Goal: Transaction & Acquisition: Download file/media

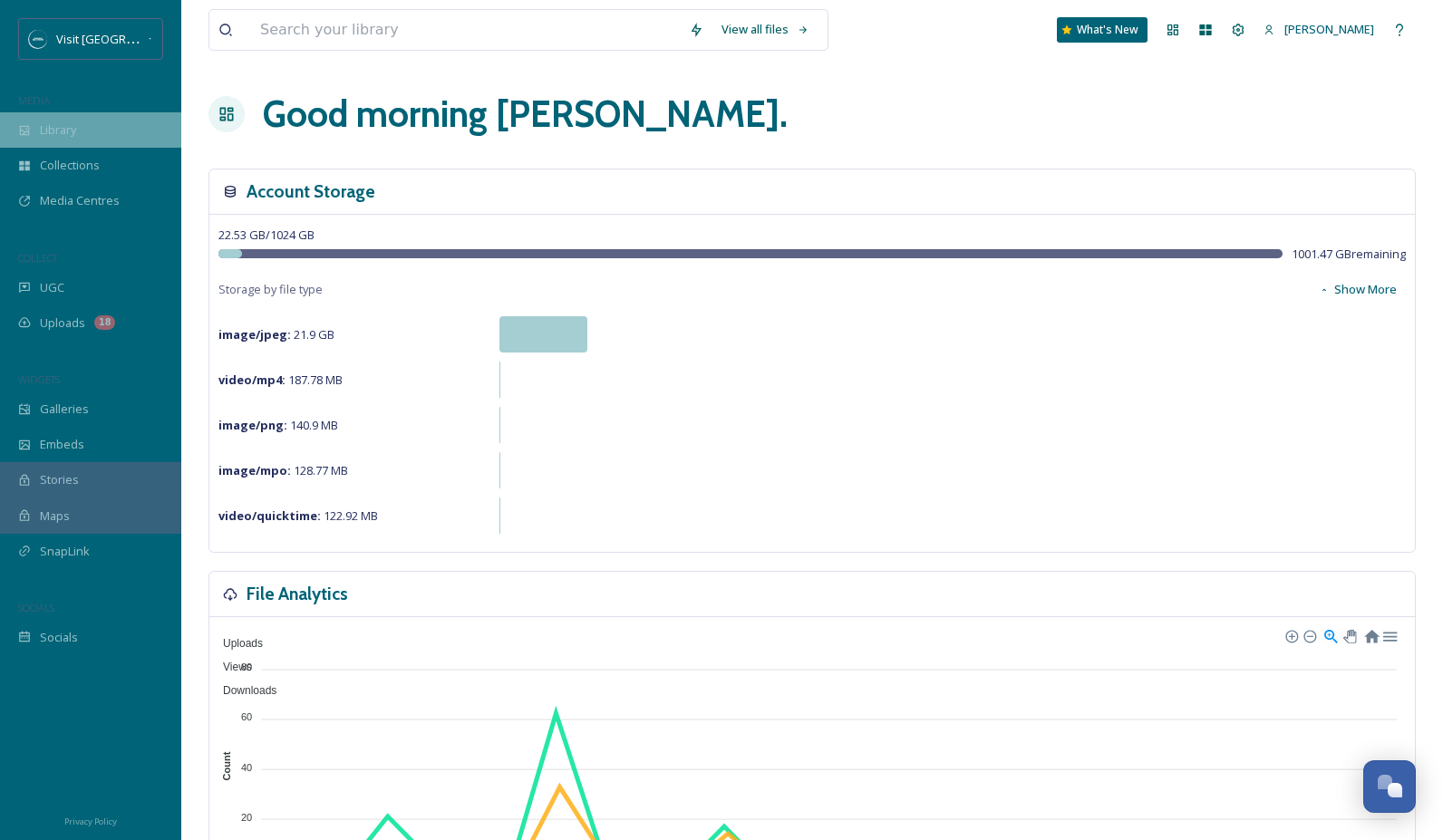
click at [80, 128] on div "Library" at bounding box center [90, 130] width 181 height 36
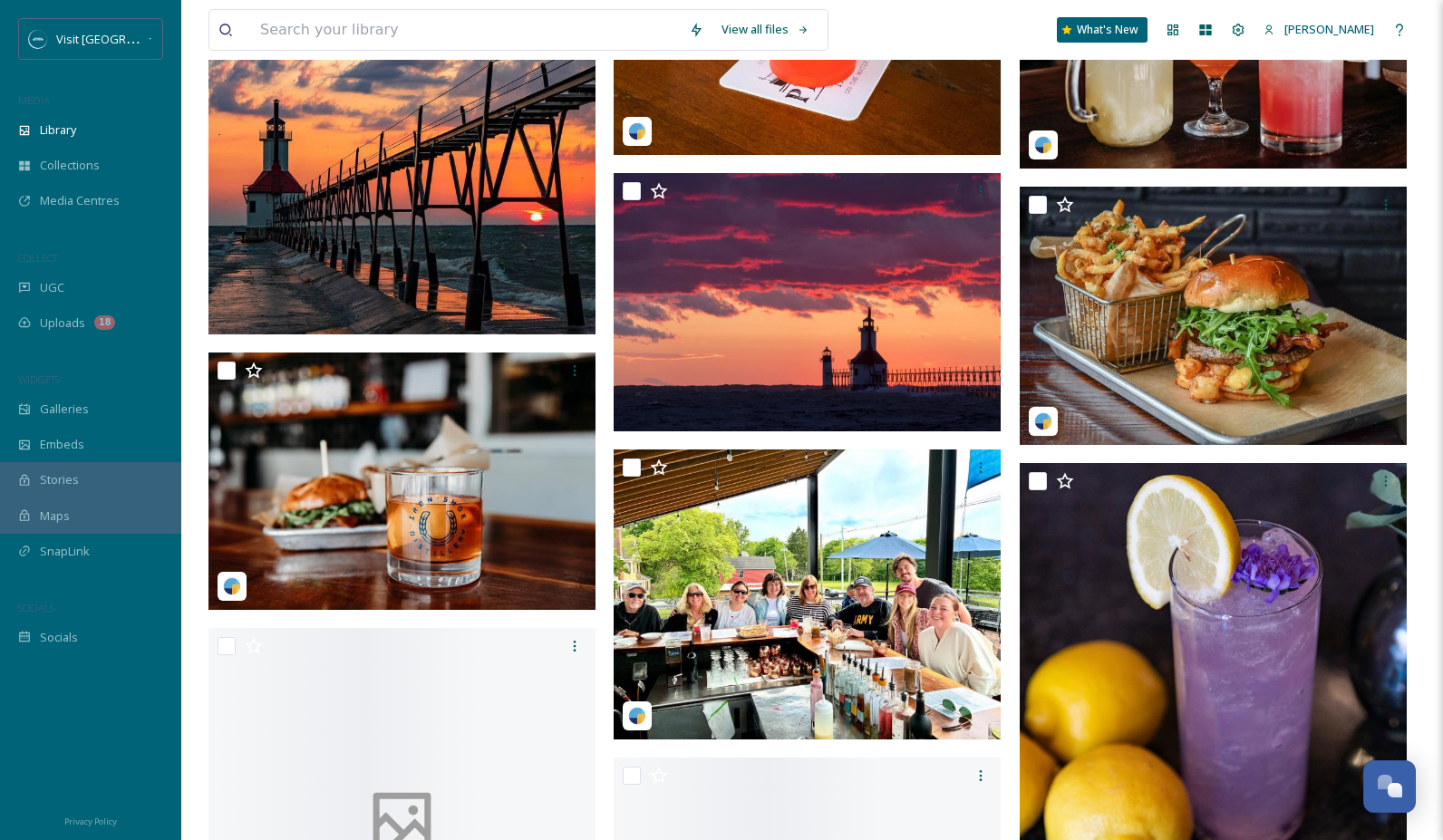
scroll to position [783, 0]
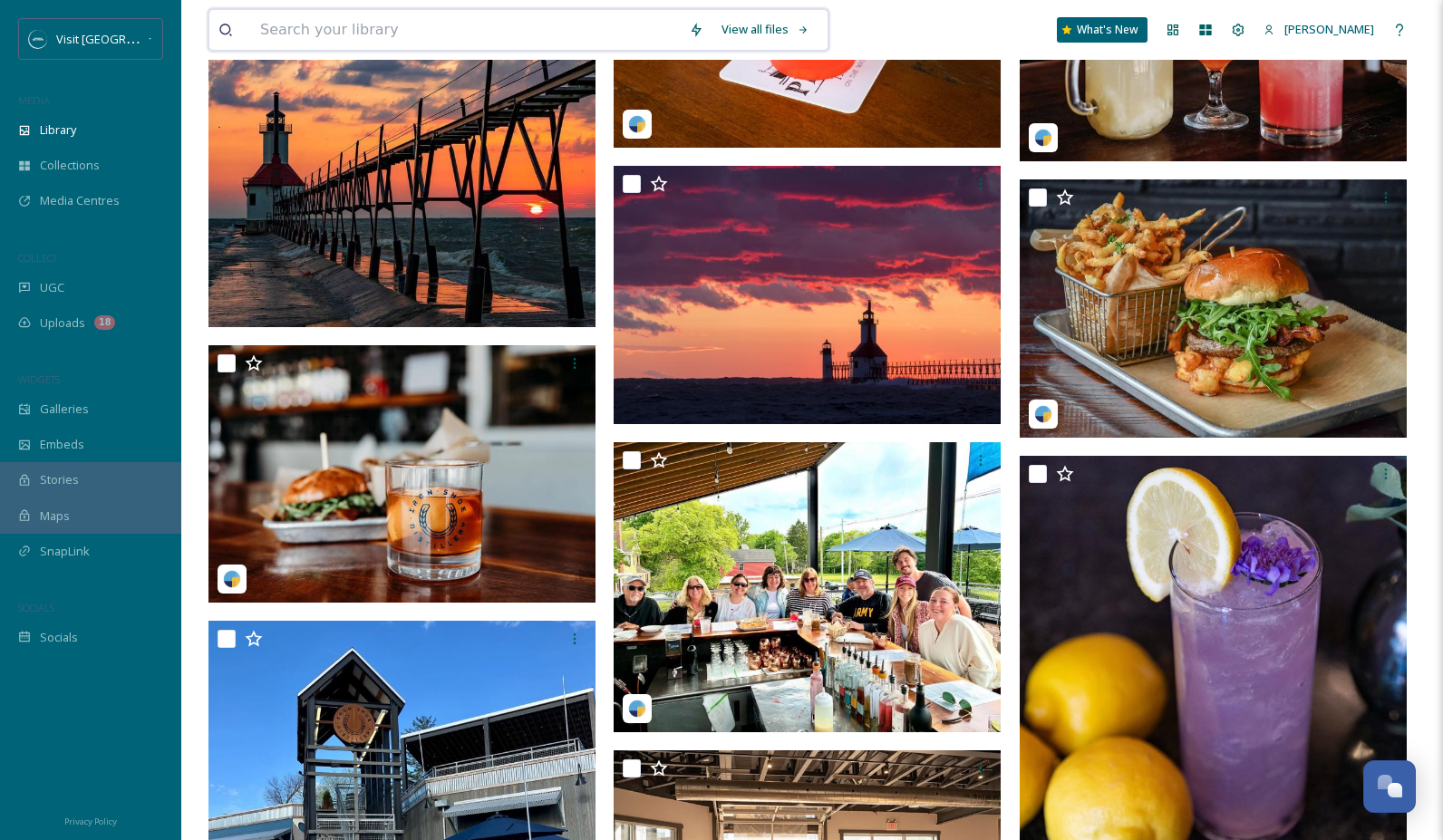
click at [285, 26] on input at bounding box center [465, 30] width 428 height 40
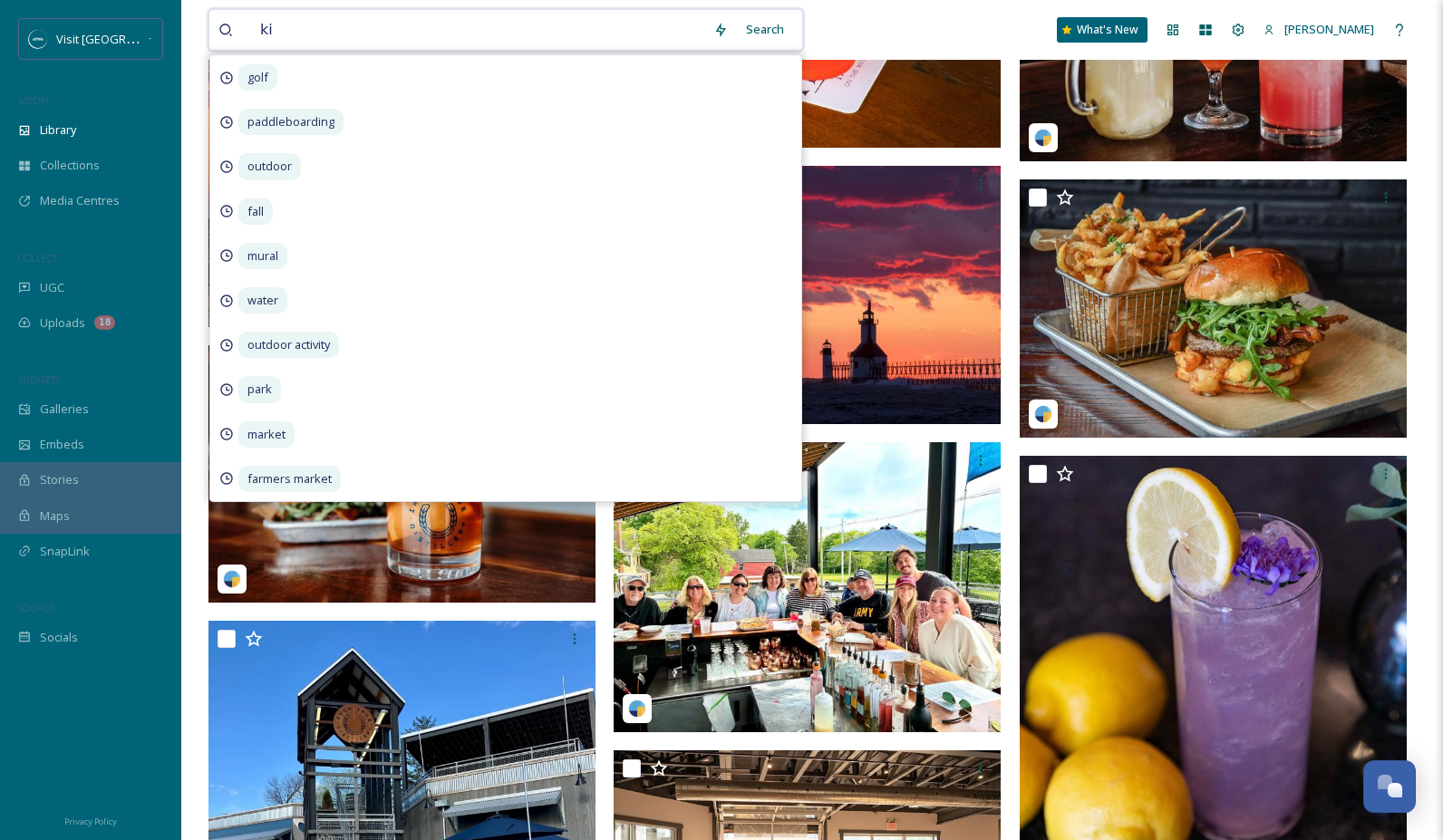
type input "k"
type input "lighthouse"
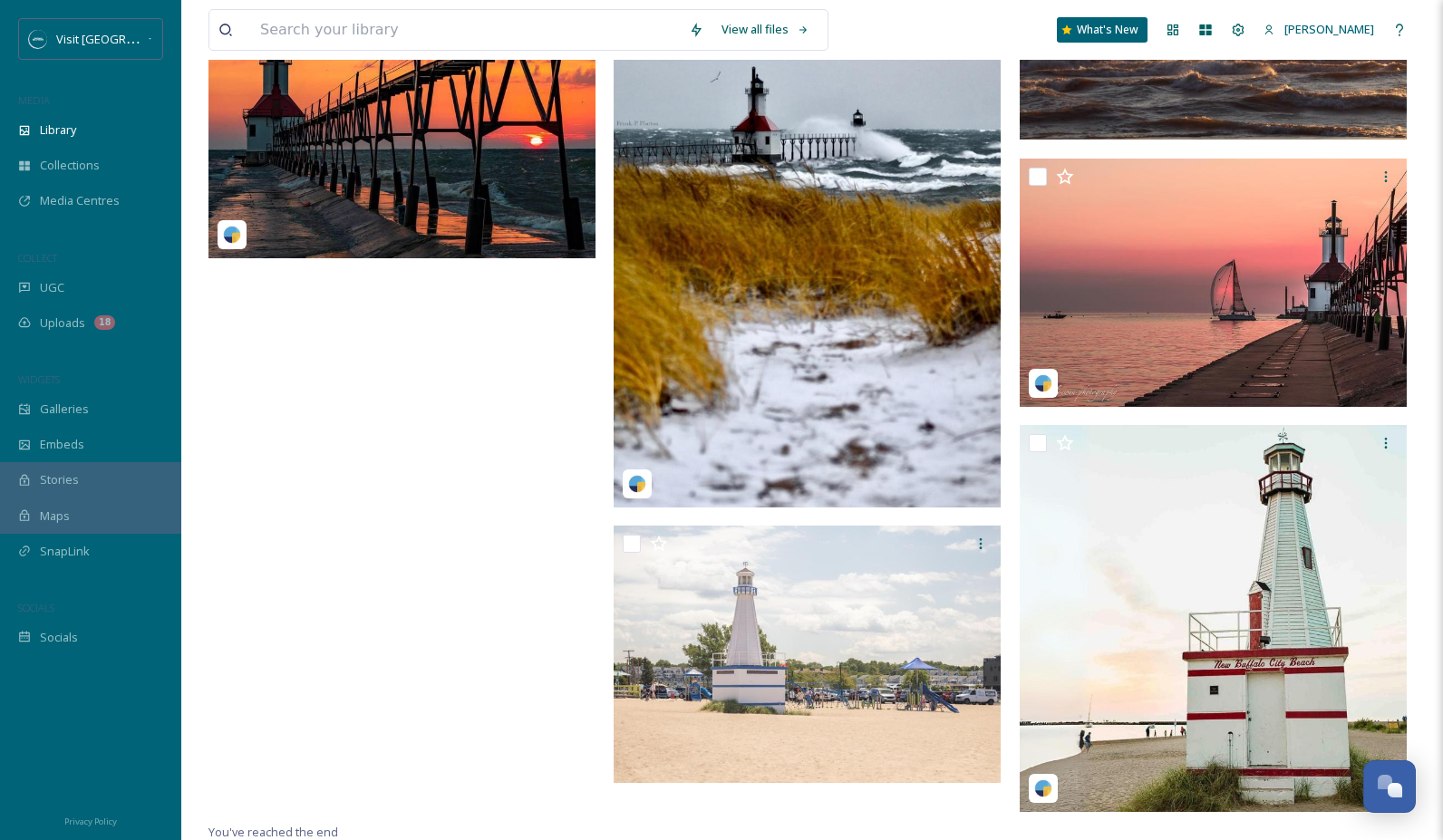
scroll to position [10699, 0]
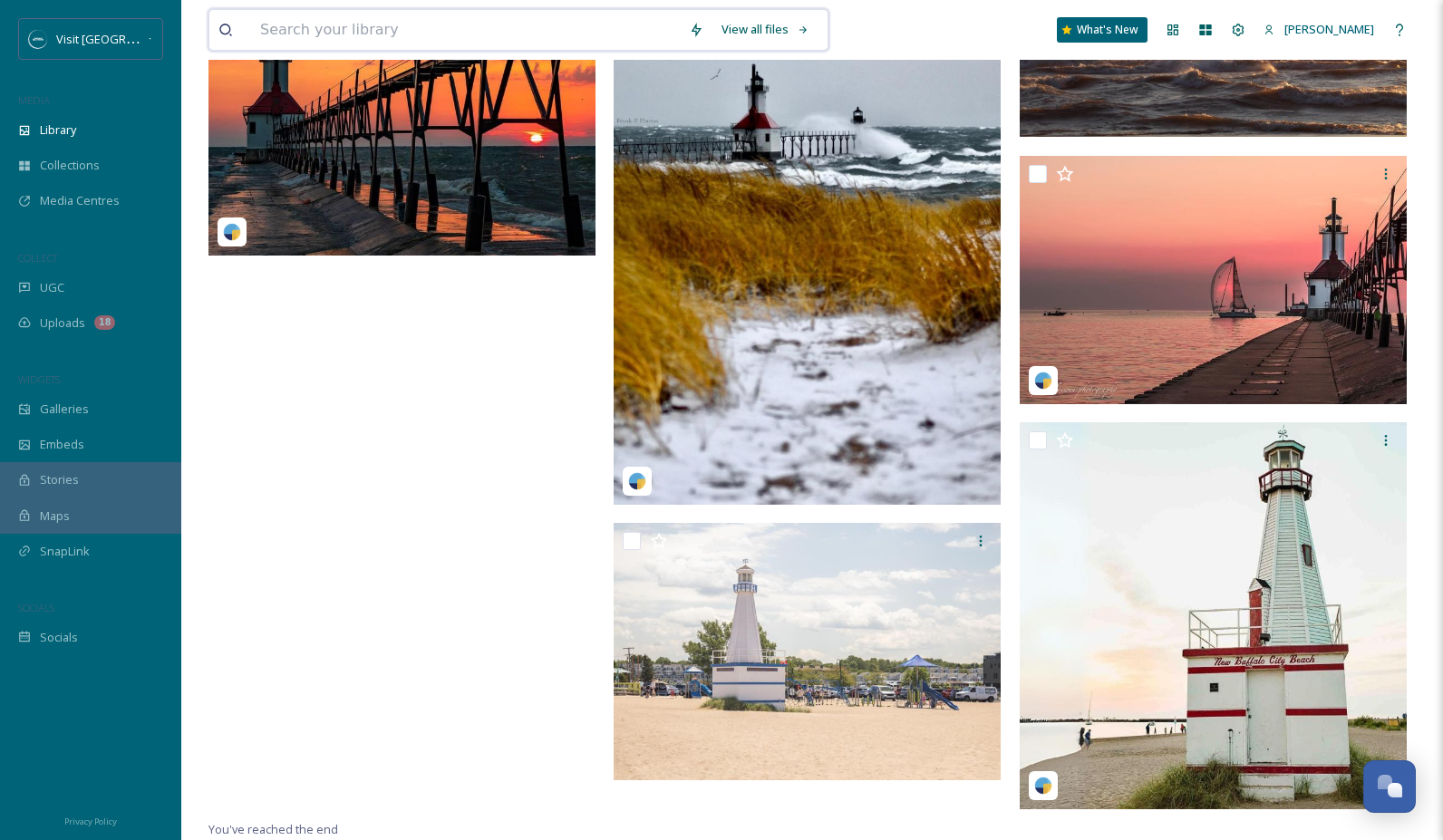
click at [328, 28] on input at bounding box center [465, 30] width 428 height 40
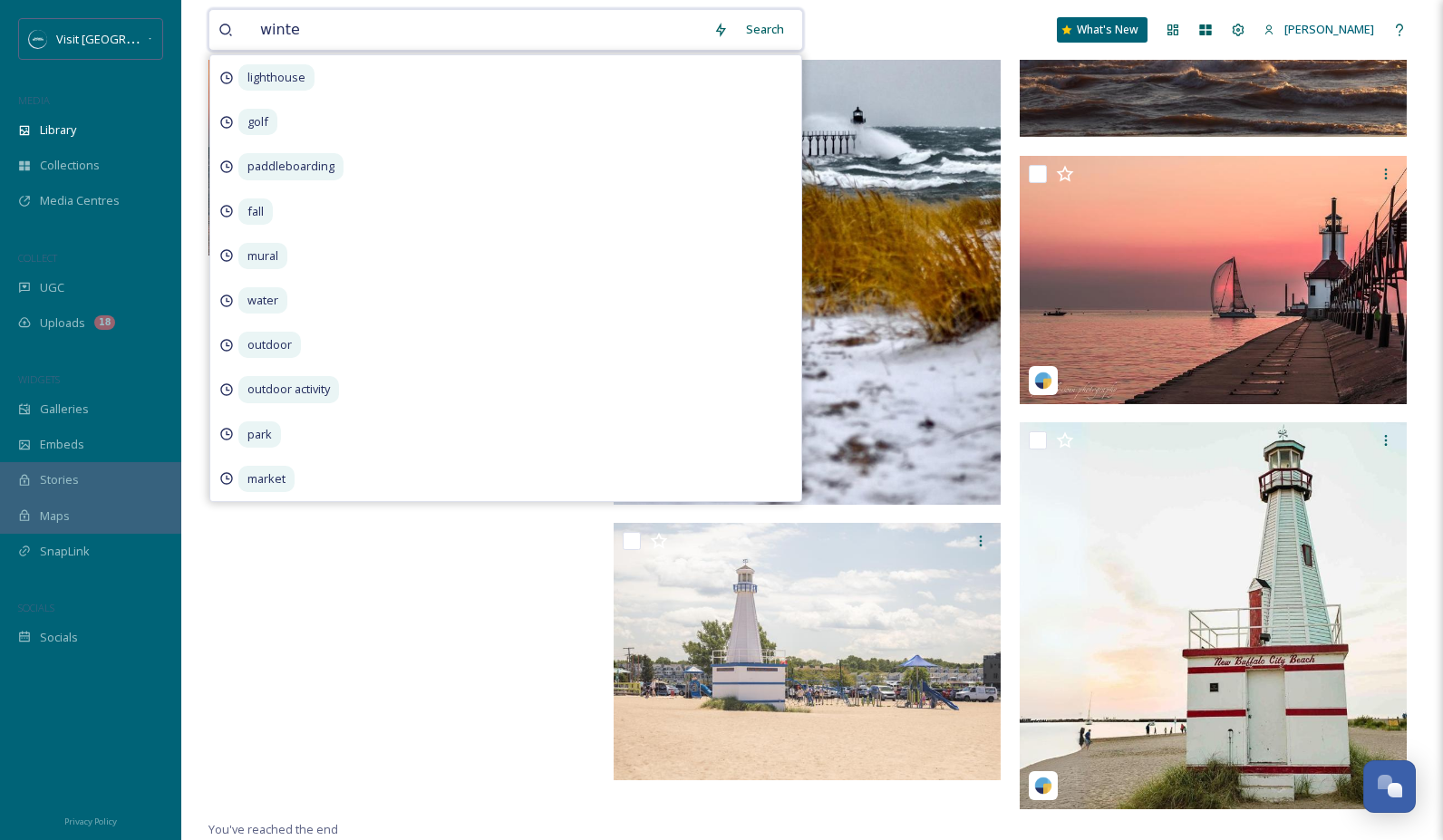
type input "winter"
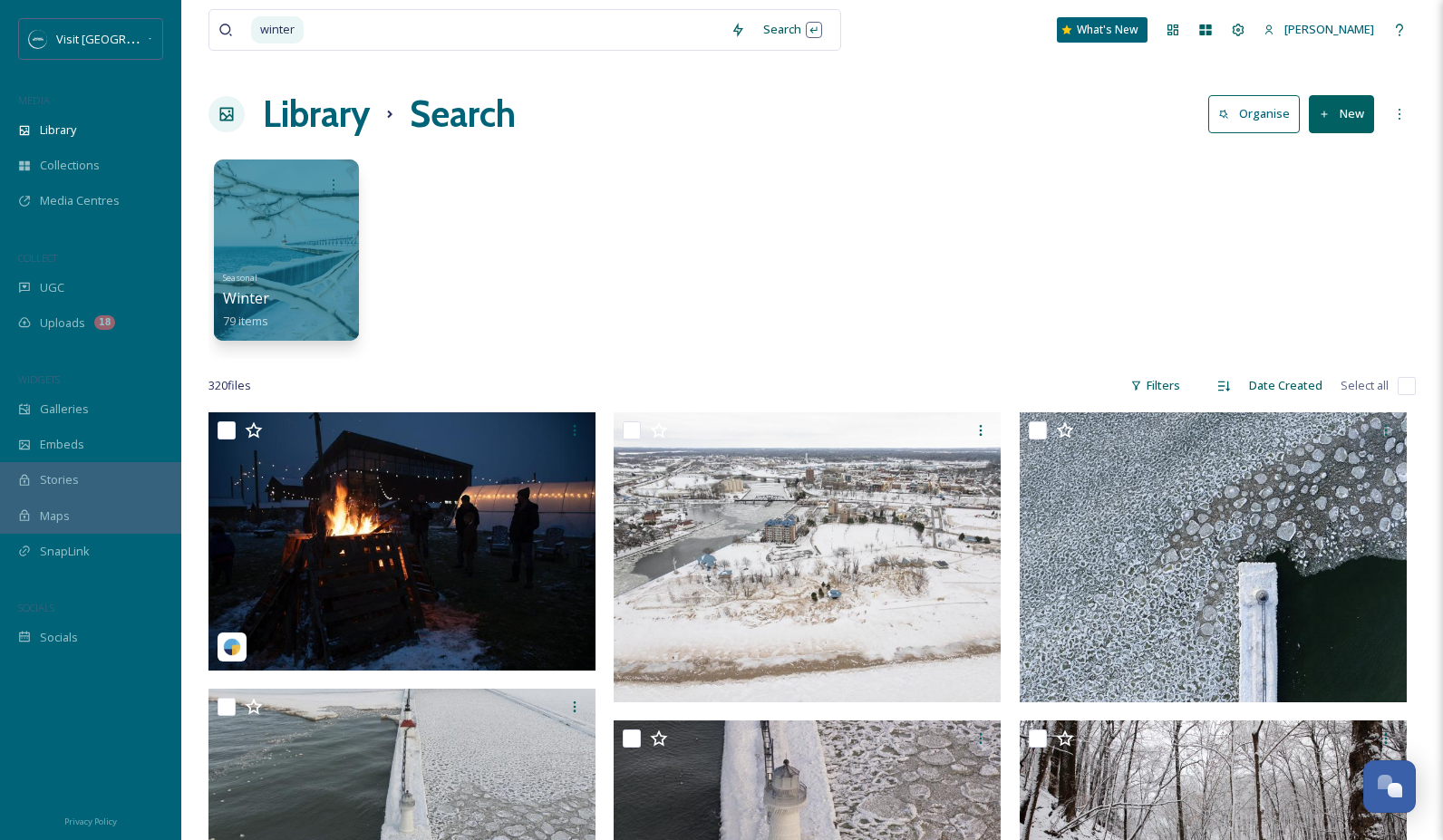
click at [967, 189] on div "Seasonal Winter 79 items" at bounding box center [812, 254] width 1208 height 208
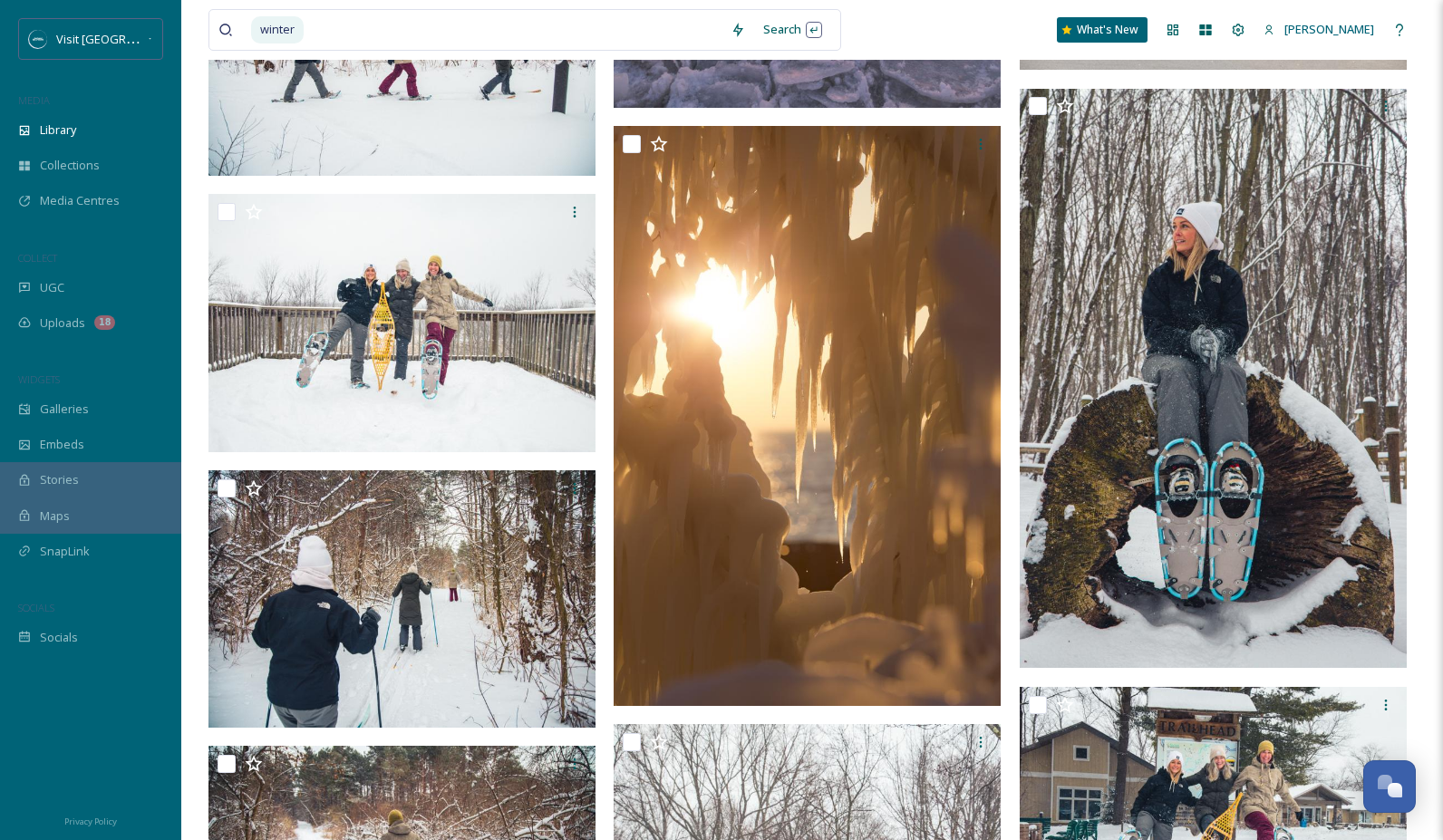
scroll to position [4119, 0]
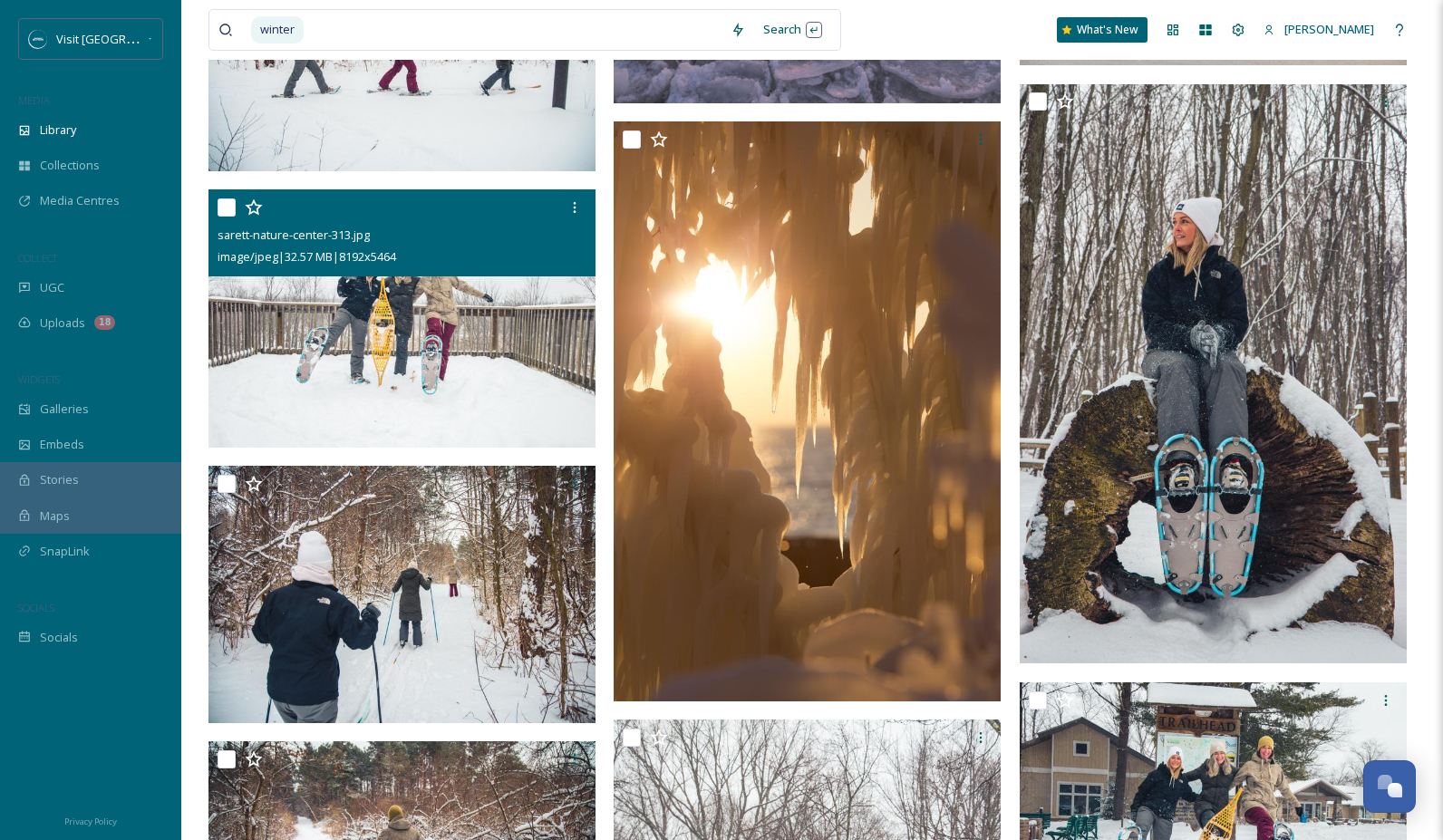
click at [502, 317] on img at bounding box center [401, 318] width 387 height 258
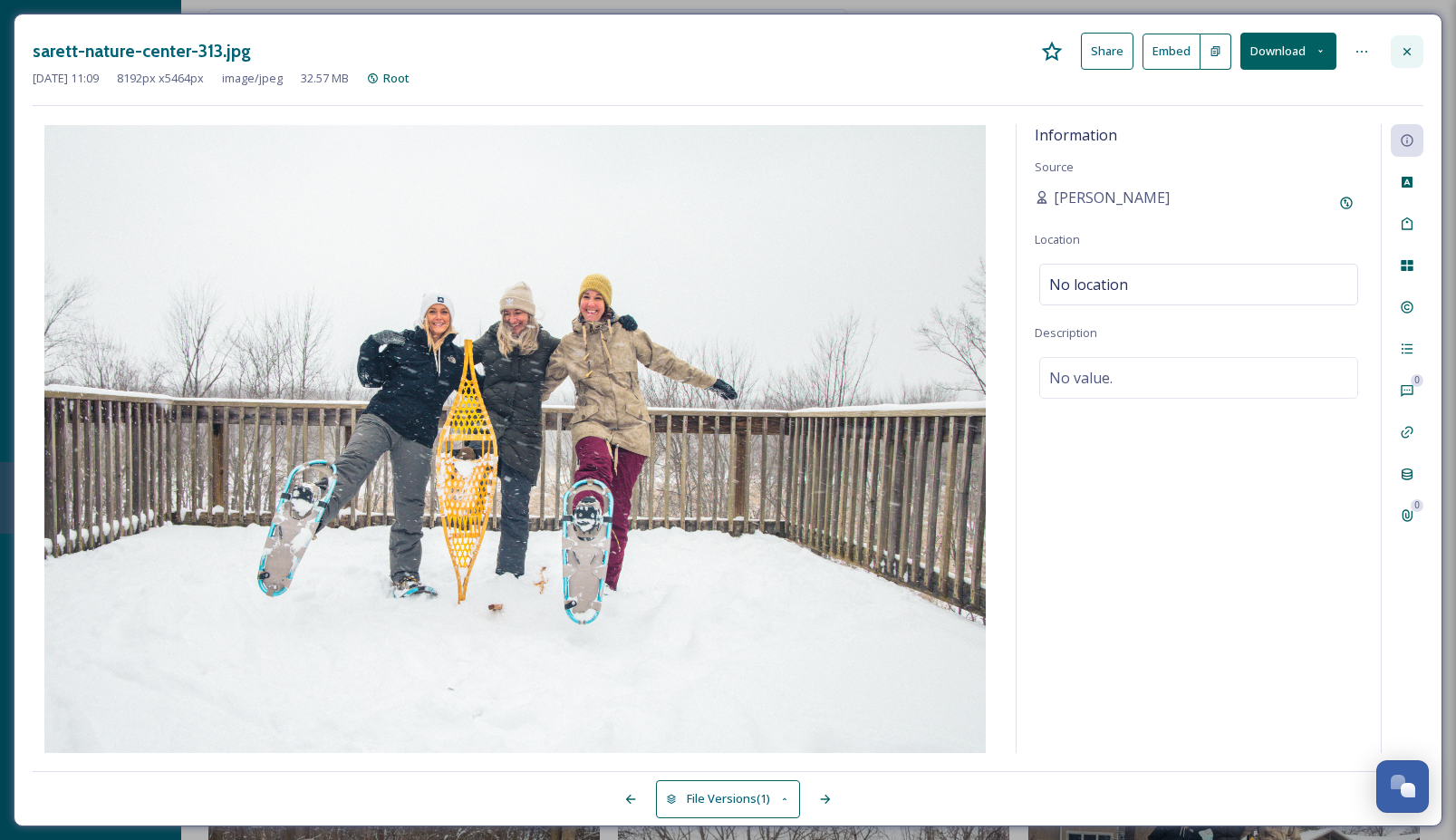
click at [1406, 48] on icon at bounding box center [1406, 51] width 14 height 14
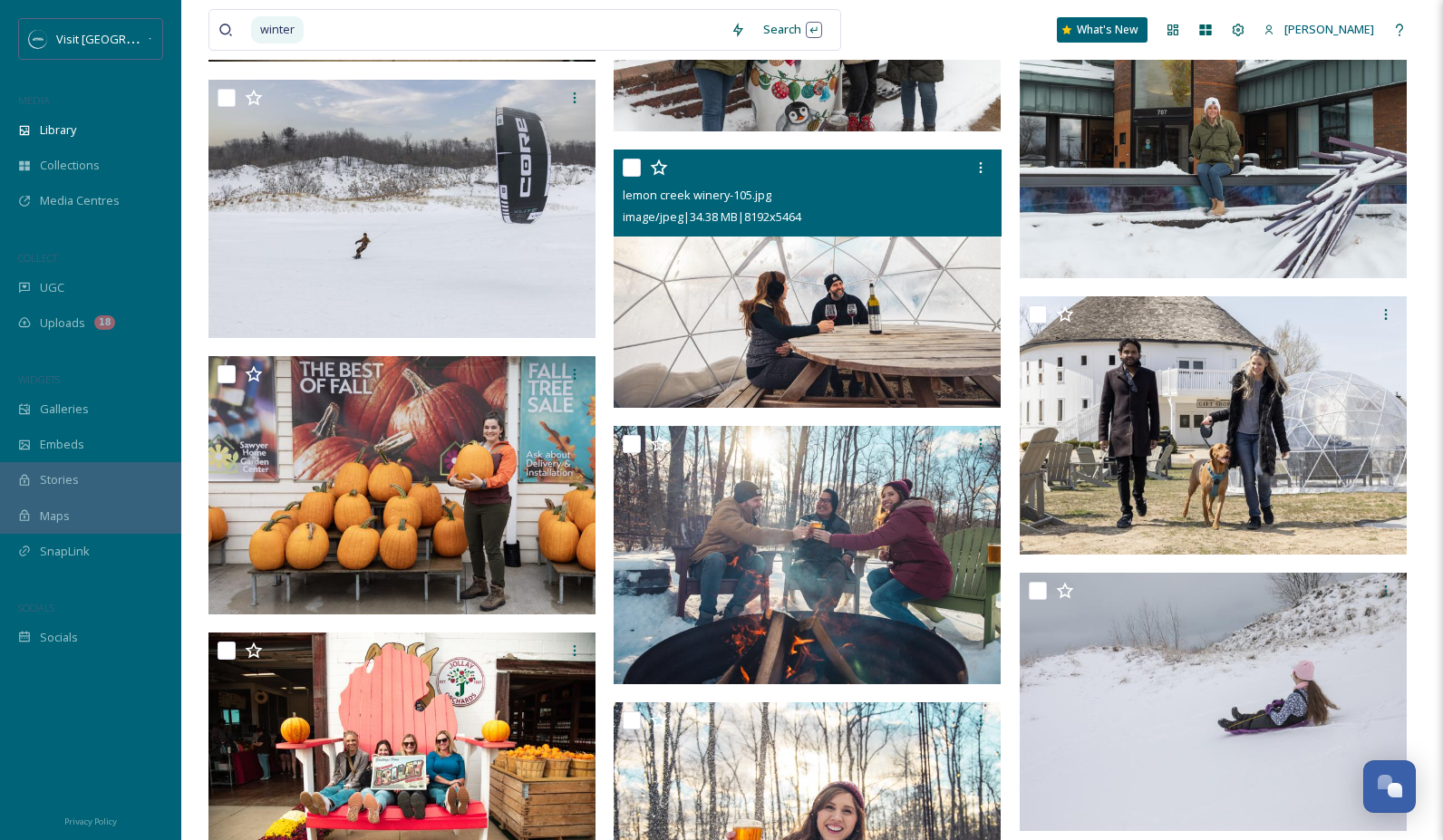
scroll to position [7272, 0]
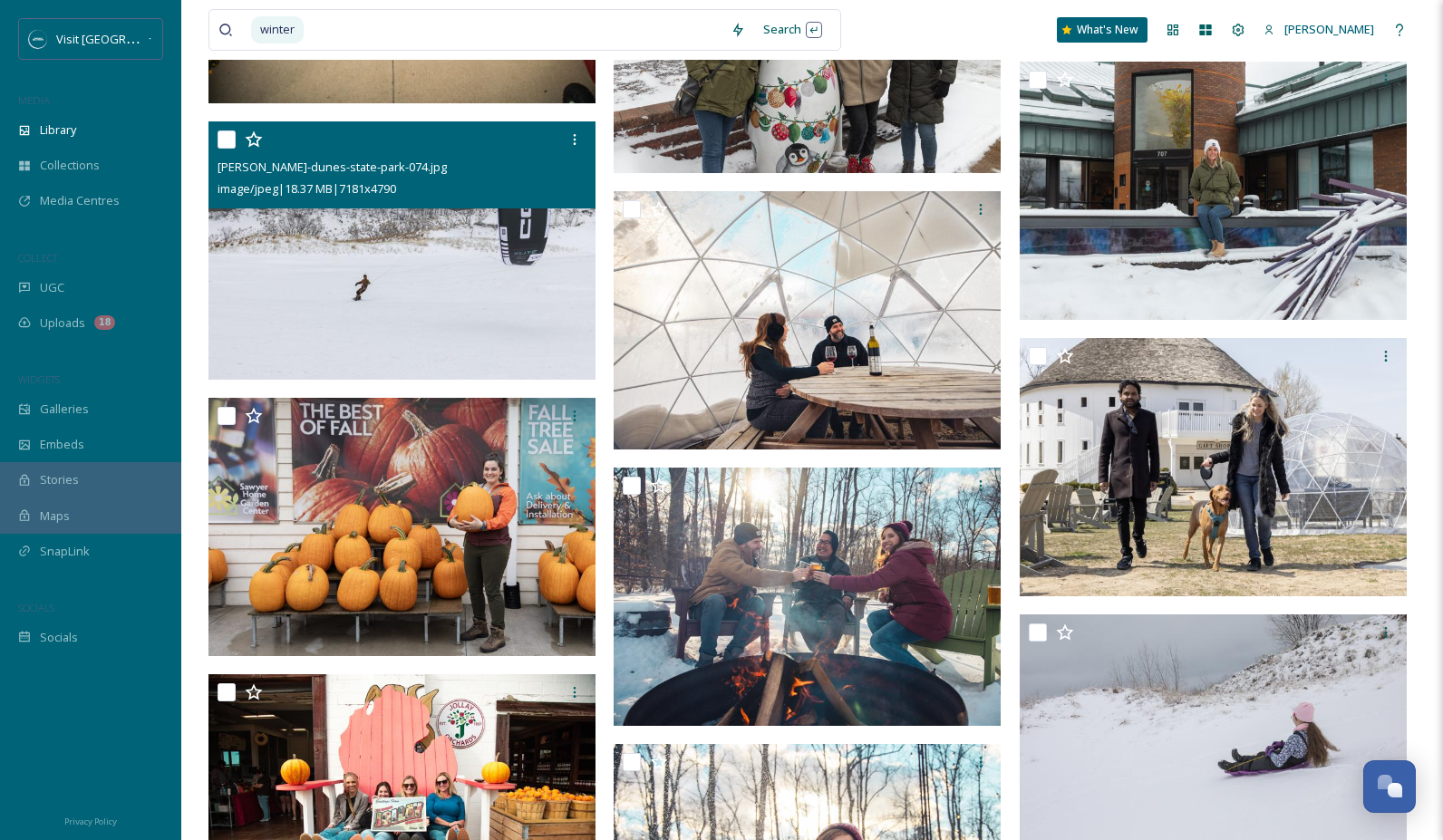
click at [389, 318] on img at bounding box center [401, 250] width 387 height 258
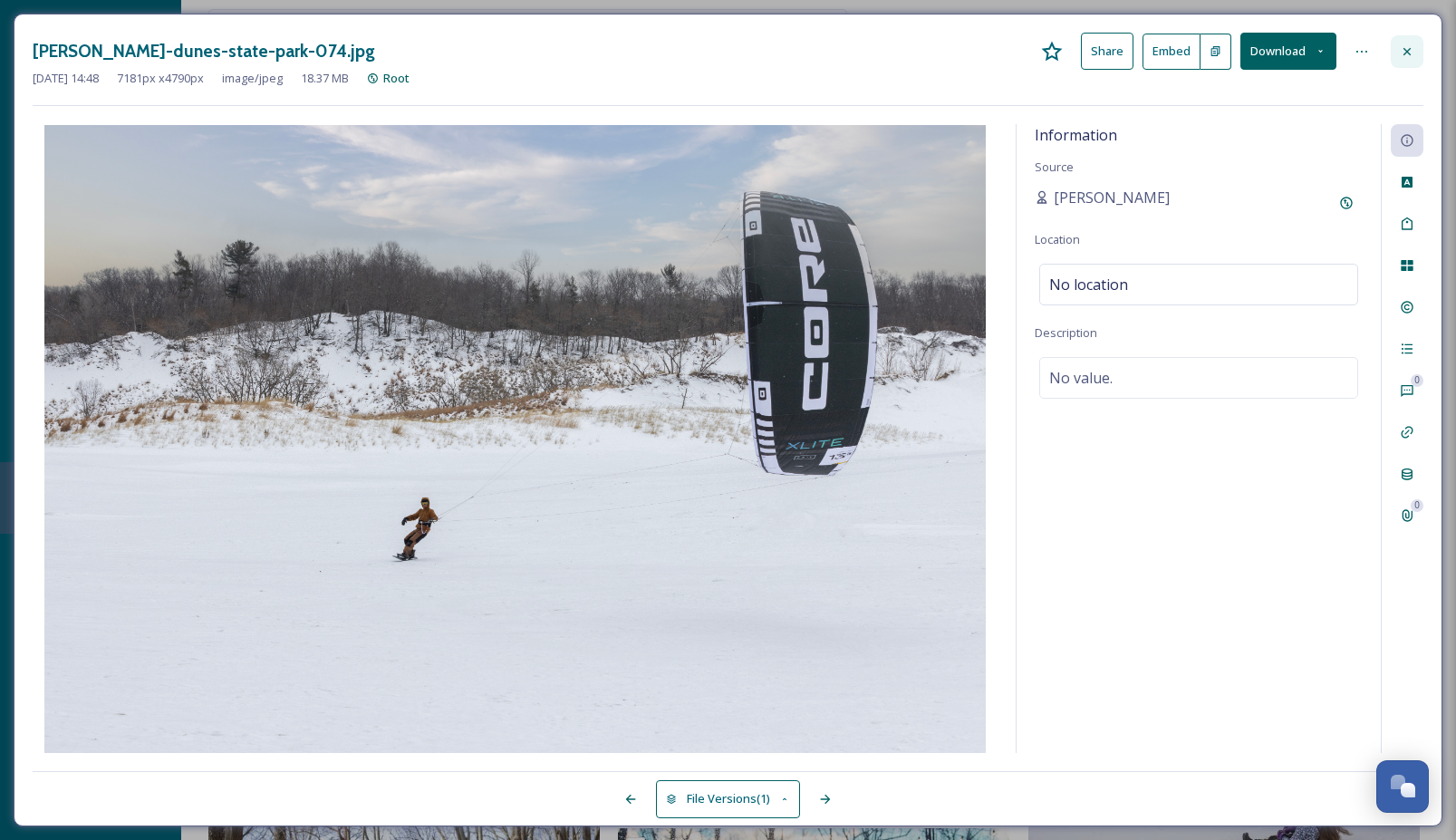
click at [1406, 46] on icon at bounding box center [1406, 51] width 14 height 14
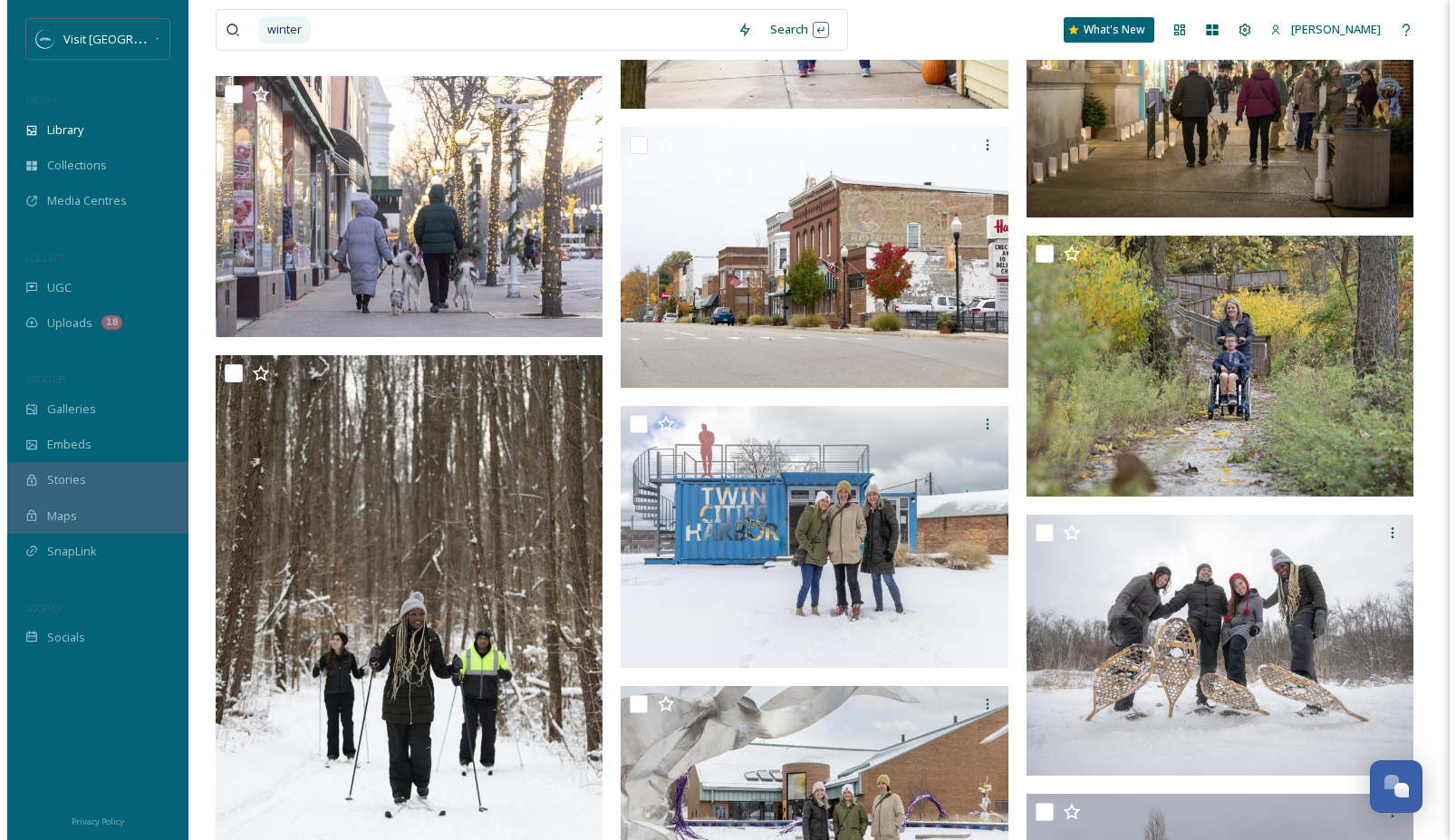
scroll to position [9812, 0]
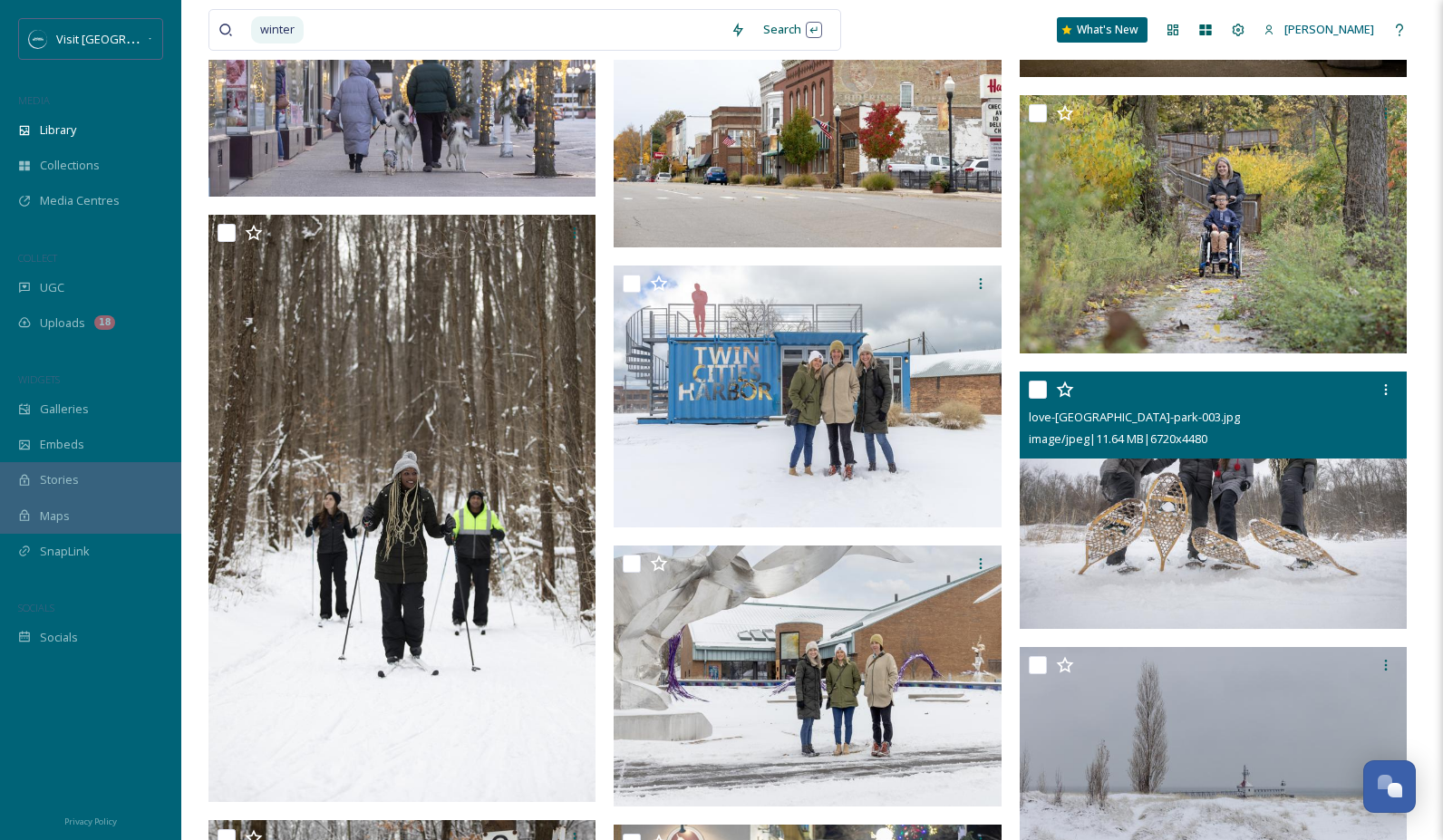
click at [1197, 475] on img at bounding box center [1212, 499] width 387 height 258
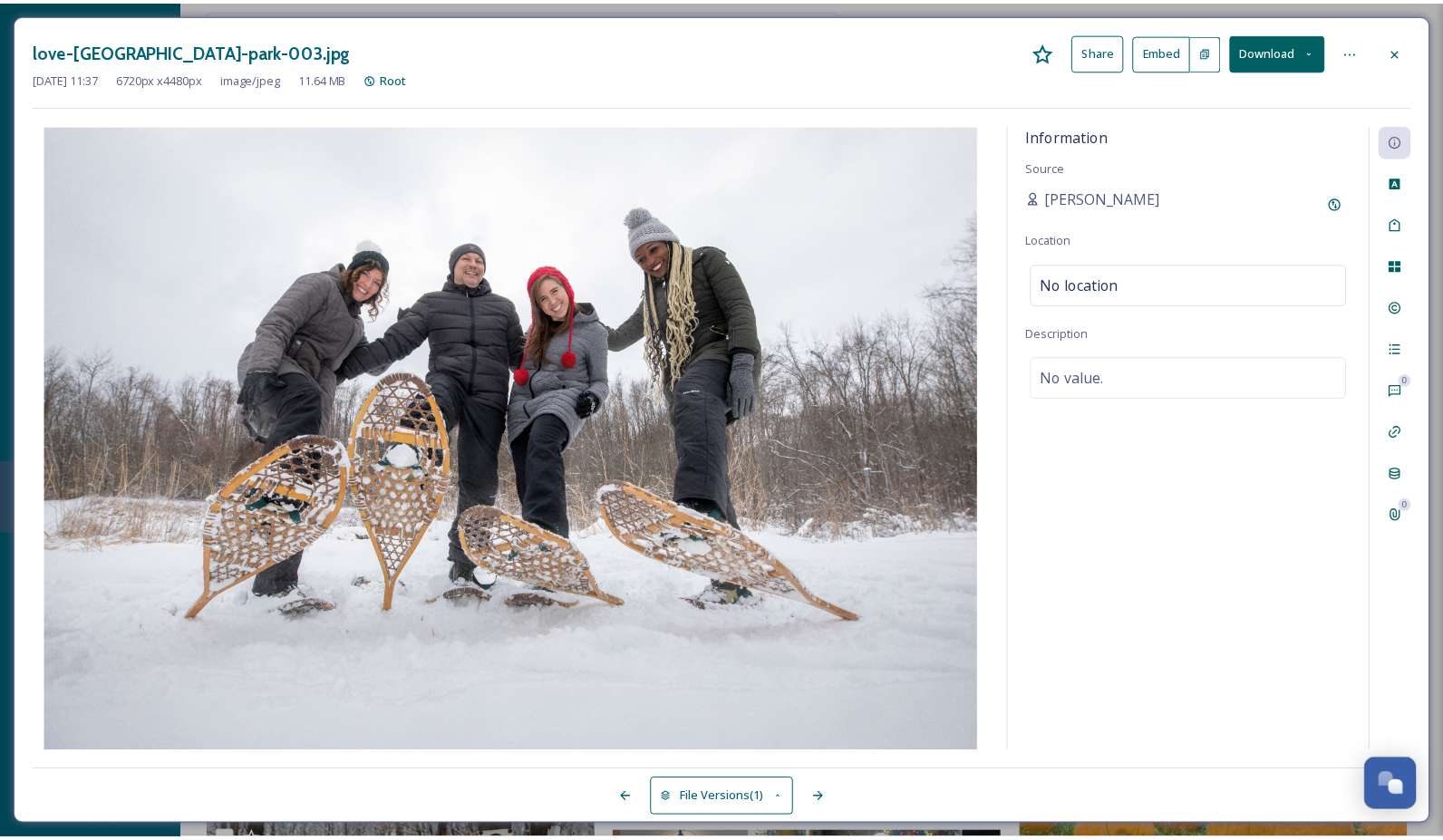
scroll to position [9815, 0]
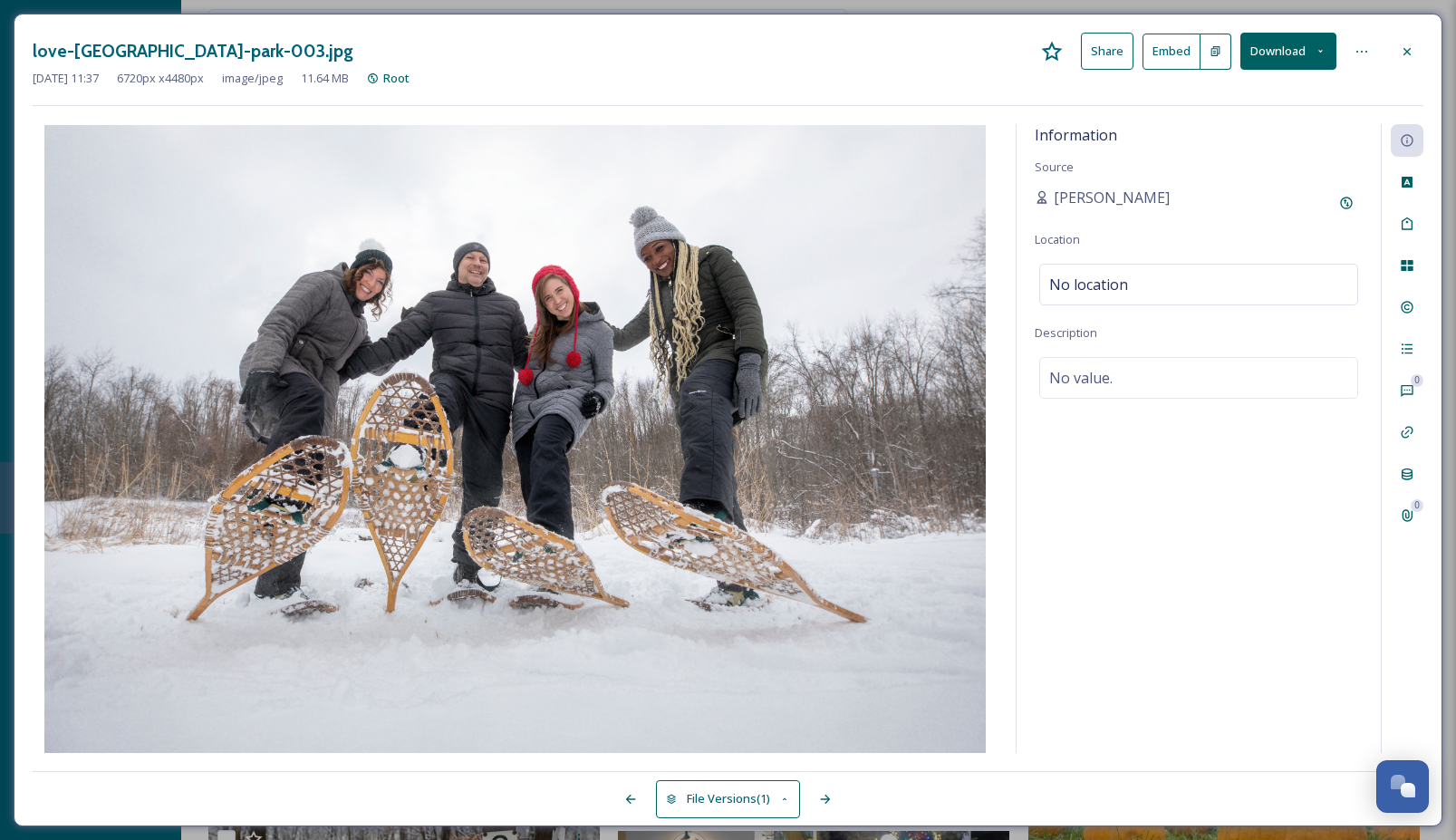
click at [1298, 46] on button "Download" at bounding box center [1288, 52] width 96 height 38
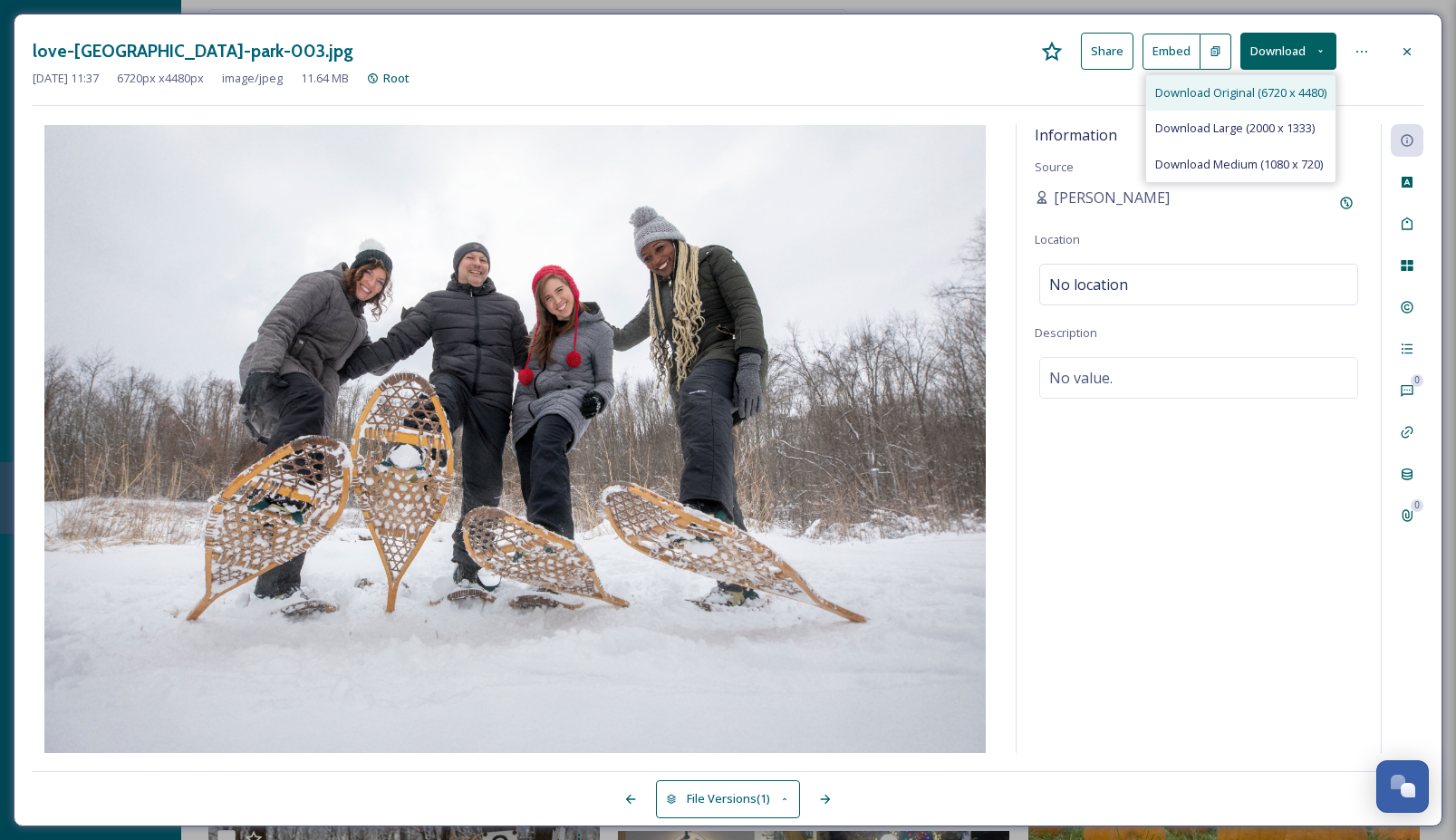
click at [1290, 95] on span "Download Original (6720 x 4480)" at bounding box center [1240, 93] width 172 height 17
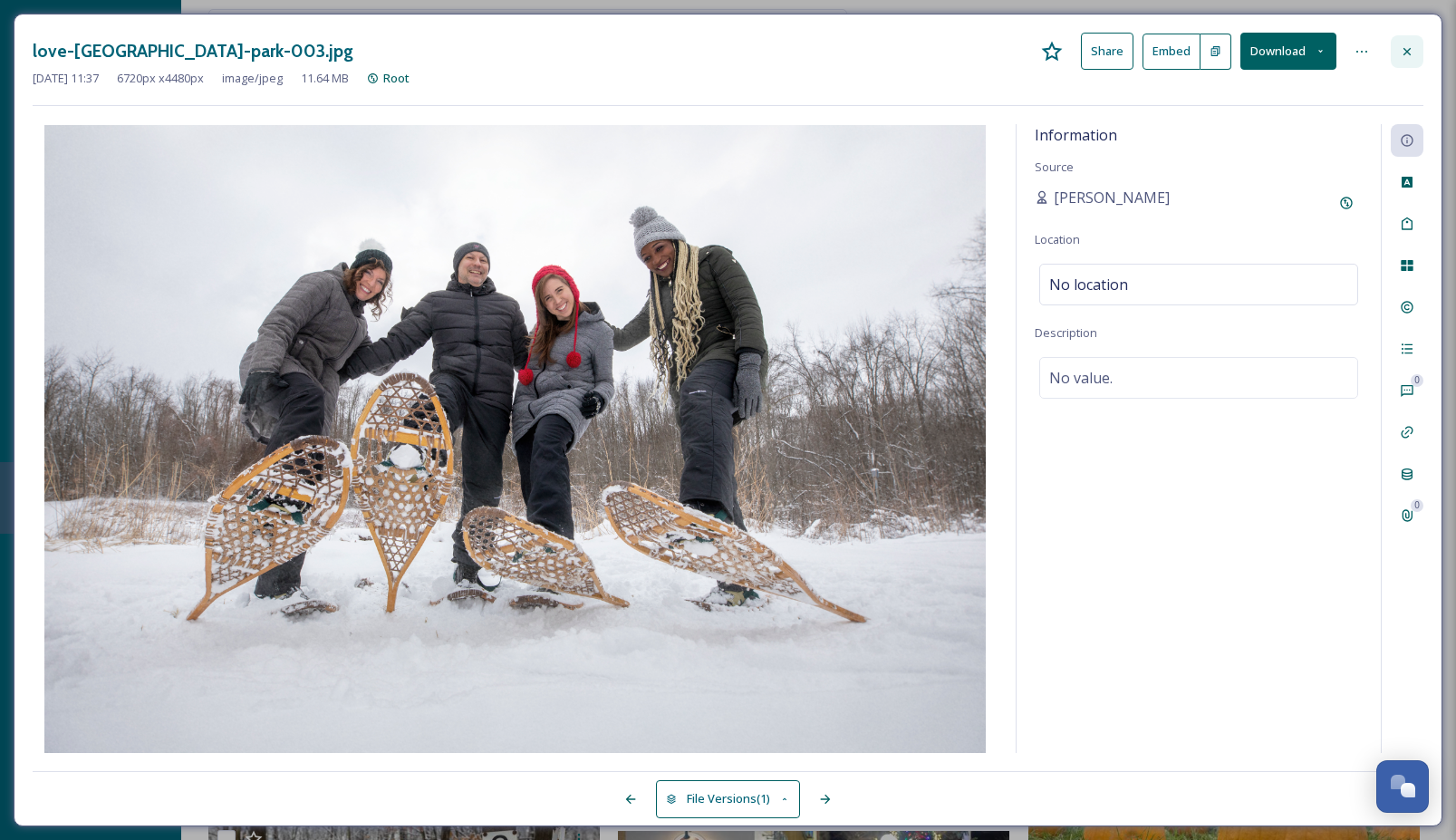
click at [1422, 49] on div at bounding box center [1407, 52] width 33 height 33
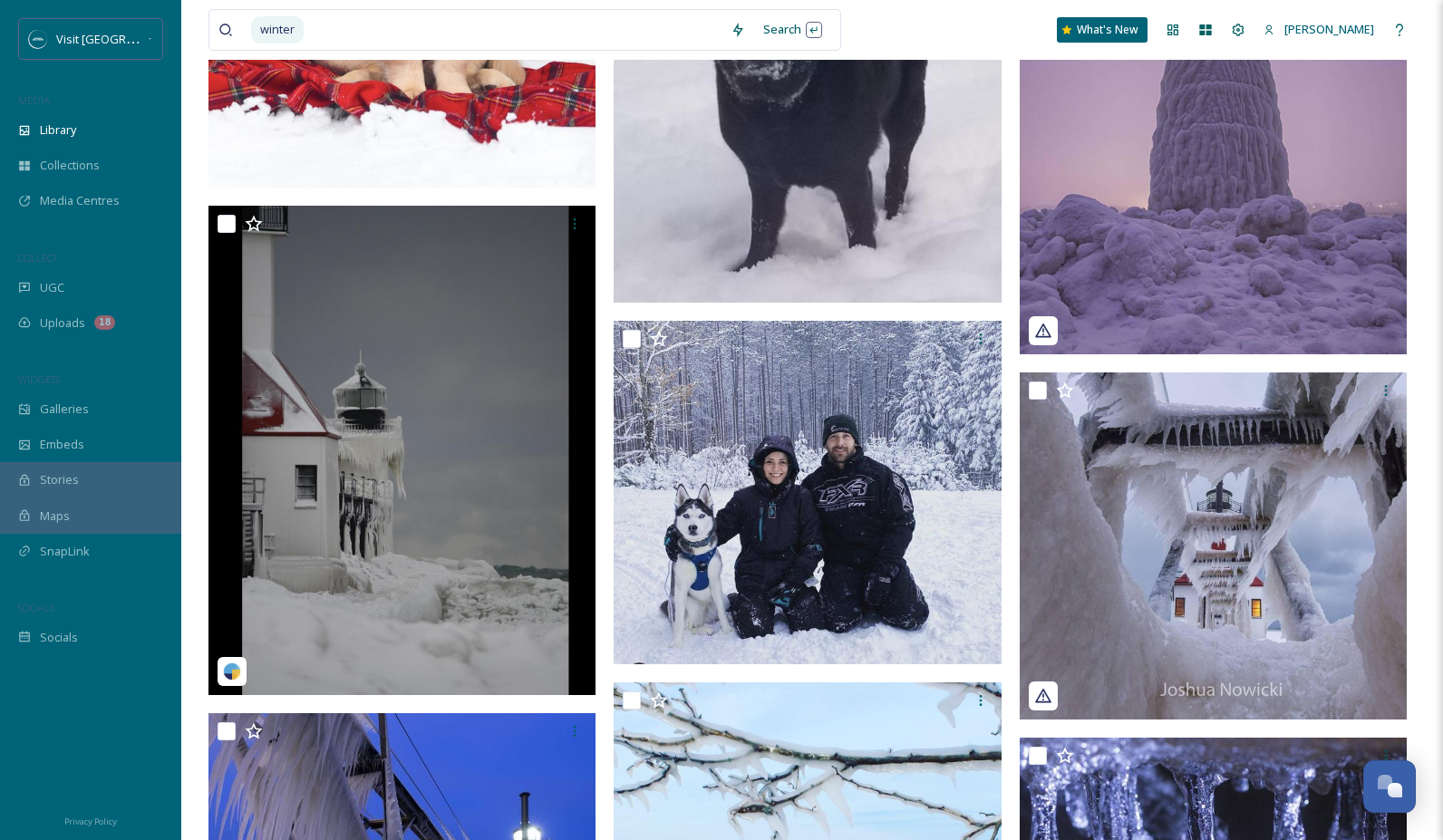
scroll to position [16382, 0]
